Goal: Information Seeking & Learning: Learn about a topic

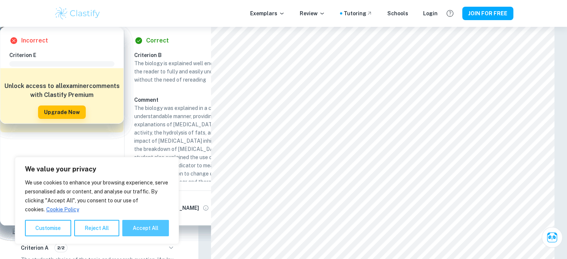
click at [145, 232] on button "Accept All" at bounding box center [145, 228] width 47 height 16
checkbox input "true"
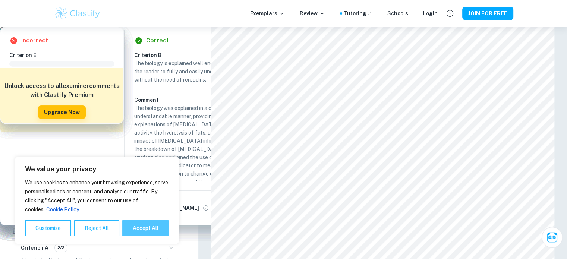
checkbox input "true"
